Goal: Information Seeking & Learning: Compare options

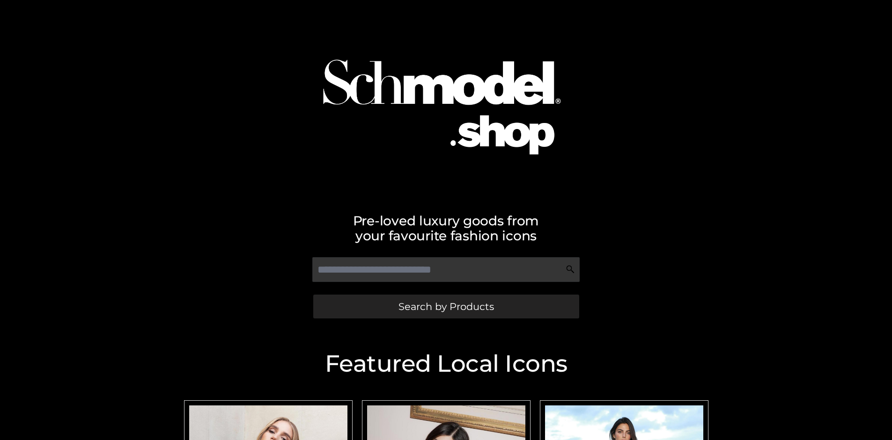
click at [446, 307] on span "Search by Products" at bounding box center [445, 307] width 95 height 10
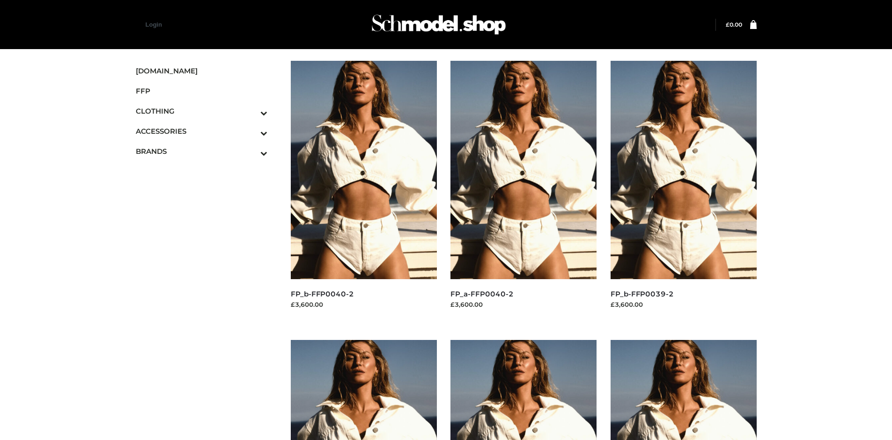
click at [363, 191] on img at bounding box center [364, 170] width 146 height 219
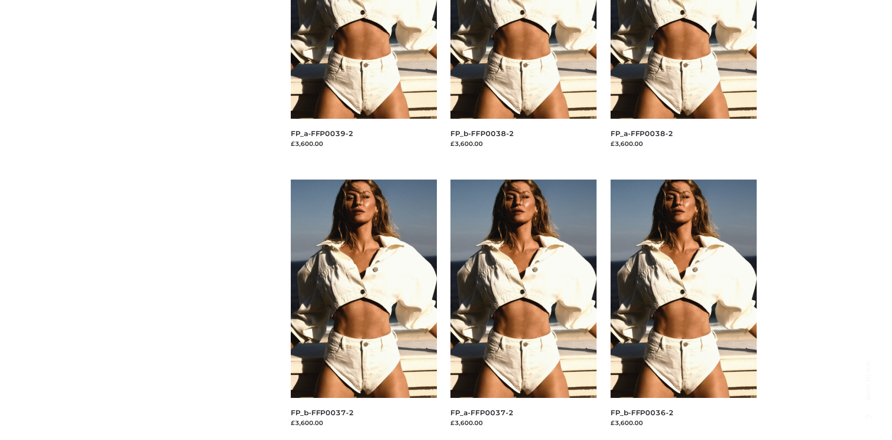
click at [363, 310] on img at bounding box center [364, 289] width 146 height 219
click at [683, 310] on img at bounding box center [683, 289] width 146 height 219
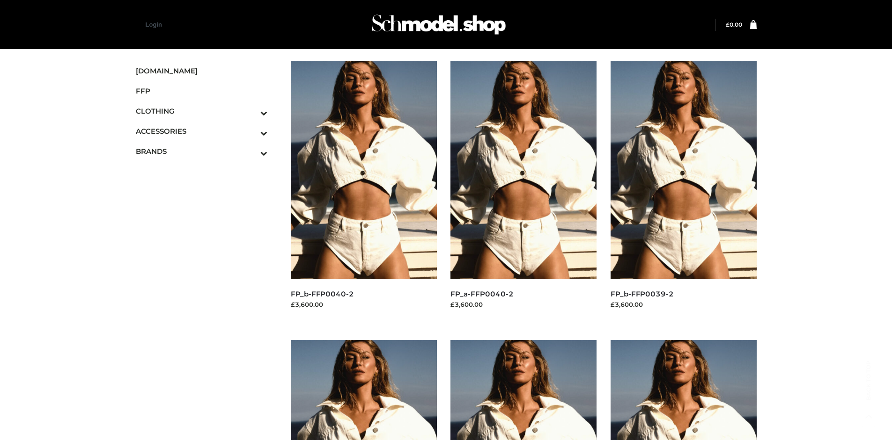
click at [251, 151] on icon "Toggle Submenu" at bounding box center [214, 153] width 105 height 11
click at [206, 171] on span "OPP SWIMWEAR" at bounding box center [206, 171] width 123 height 11
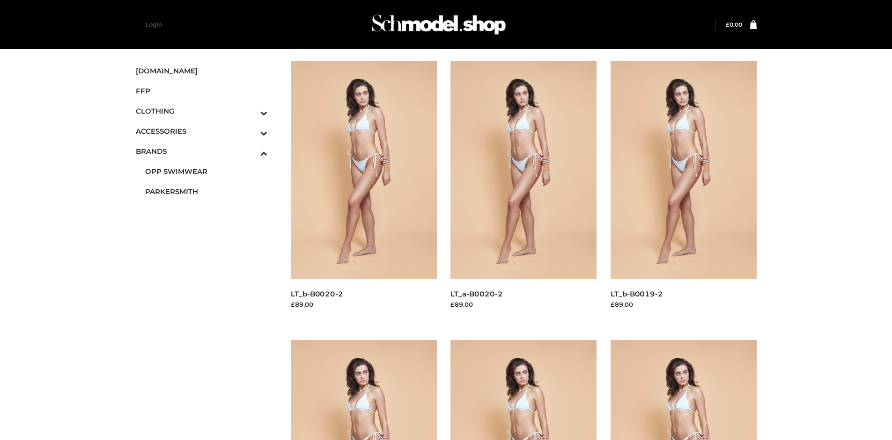
click at [683, 191] on img at bounding box center [683, 170] width 146 height 219
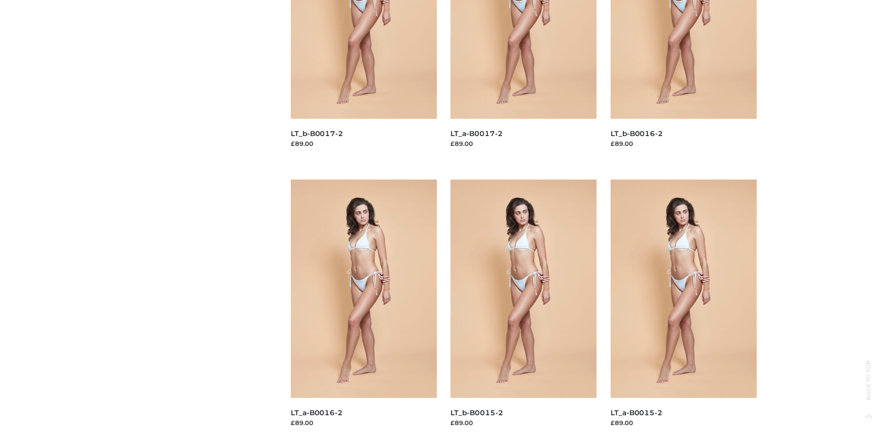
click at [523, 310] on img at bounding box center [523, 289] width 146 height 219
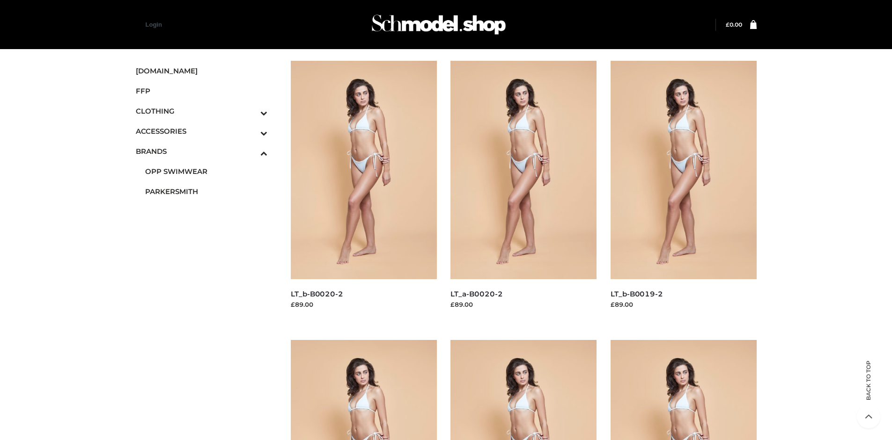
click at [523, 191] on img at bounding box center [523, 170] width 146 height 219
click at [251, 111] on icon "Toggle Submenu" at bounding box center [214, 113] width 105 height 11
click at [206, 131] on span "DRESSES" at bounding box center [206, 131] width 123 height 11
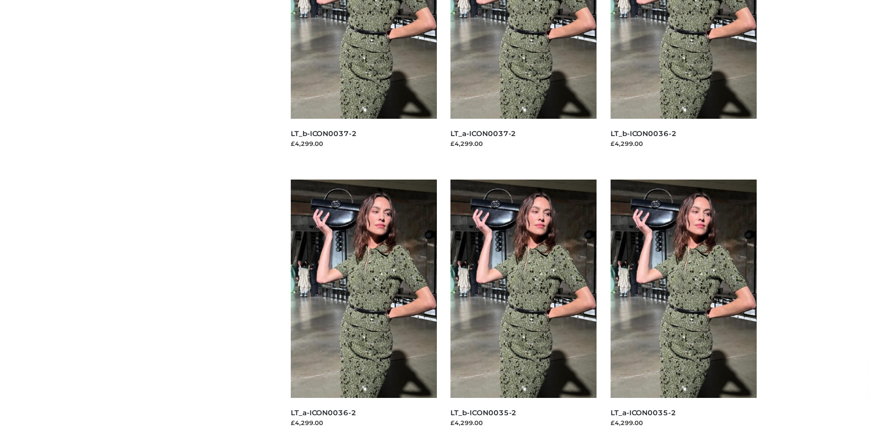
click at [683, 310] on img at bounding box center [683, 289] width 146 height 219
click at [363, 310] on img at bounding box center [364, 289] width 146 height 219
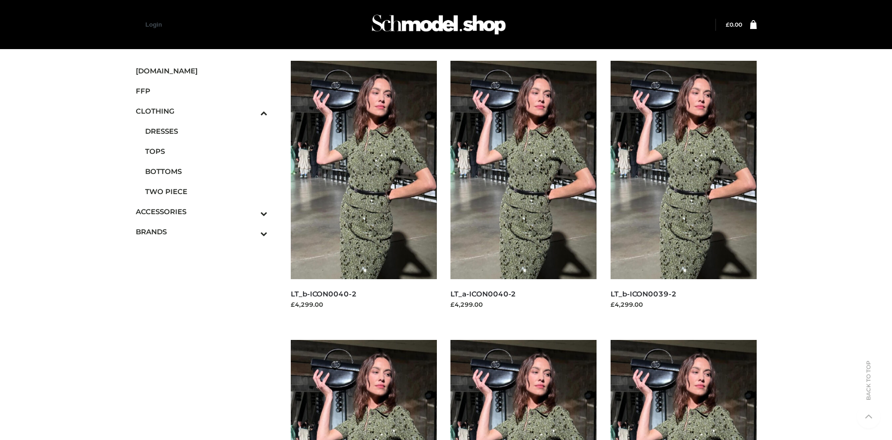
click at [683, 191] on img at bounding box center [683, 170] width 146 height 219
click at [251, 212] on icon "Toggle Submenu" at bounding box center [214, 213] width 105 height 11
click at [206, 240] on link "JEWELRY" at bounding box center [206, 250] width 123 height 20
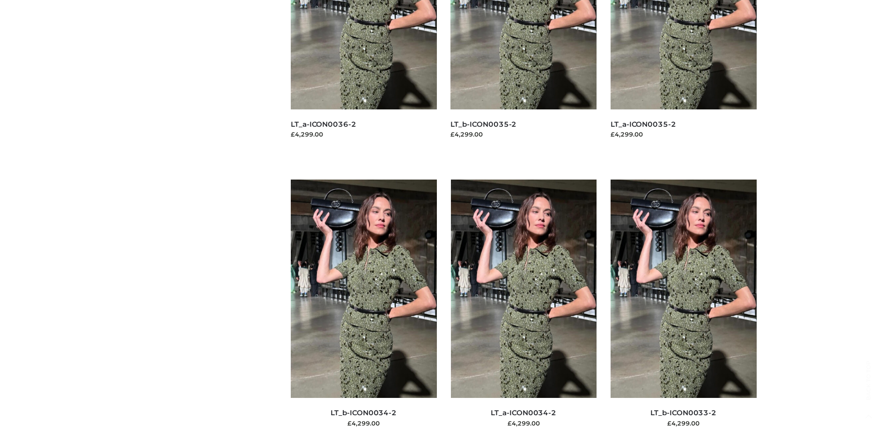
click at [363, 310] on img at bounding box center [364, 289] width 146 height 219
click at [523, 310] on img at bounding box center [524, 289] width 146 height 219
click at [683, 310] on img at bounding box center [683, 289] width 146 height 219
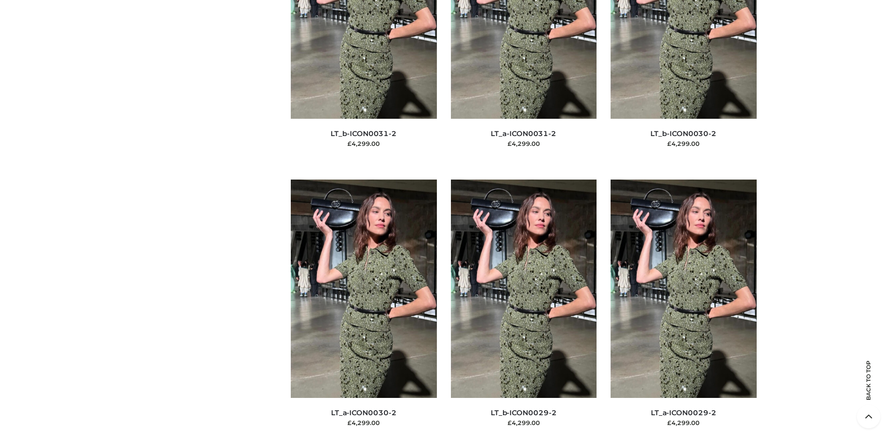
click at [523, 310] on img at bounding box center [524, 289] width 146 height 219
